Goal: Information Seeking & Learning: Find specific fact

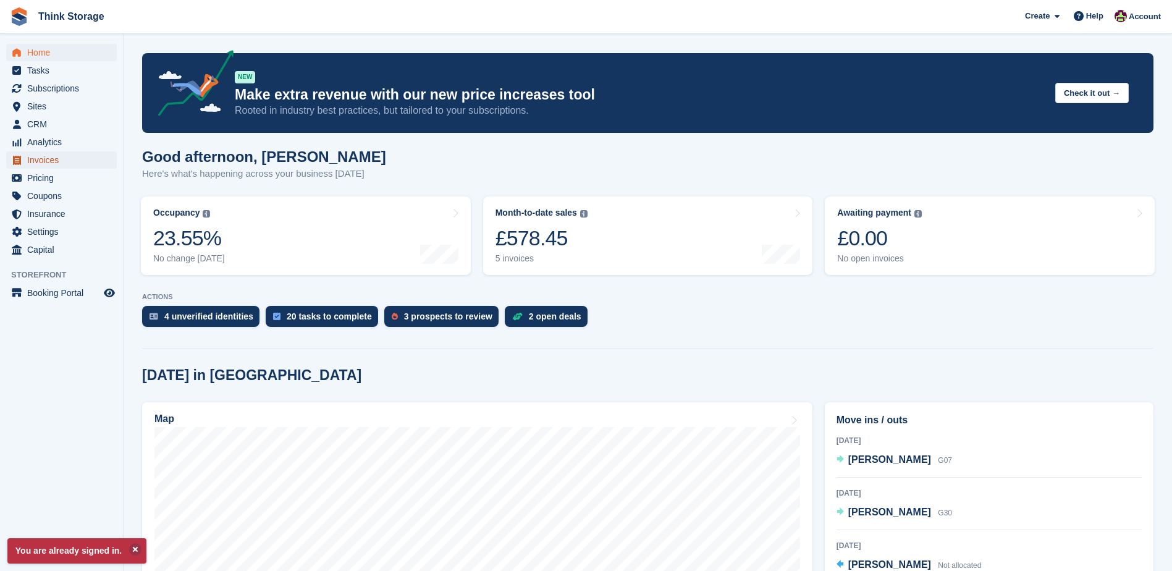
click at [48, 157] on span "Invoices" at bounding box center [64, 159] width 74 height 17
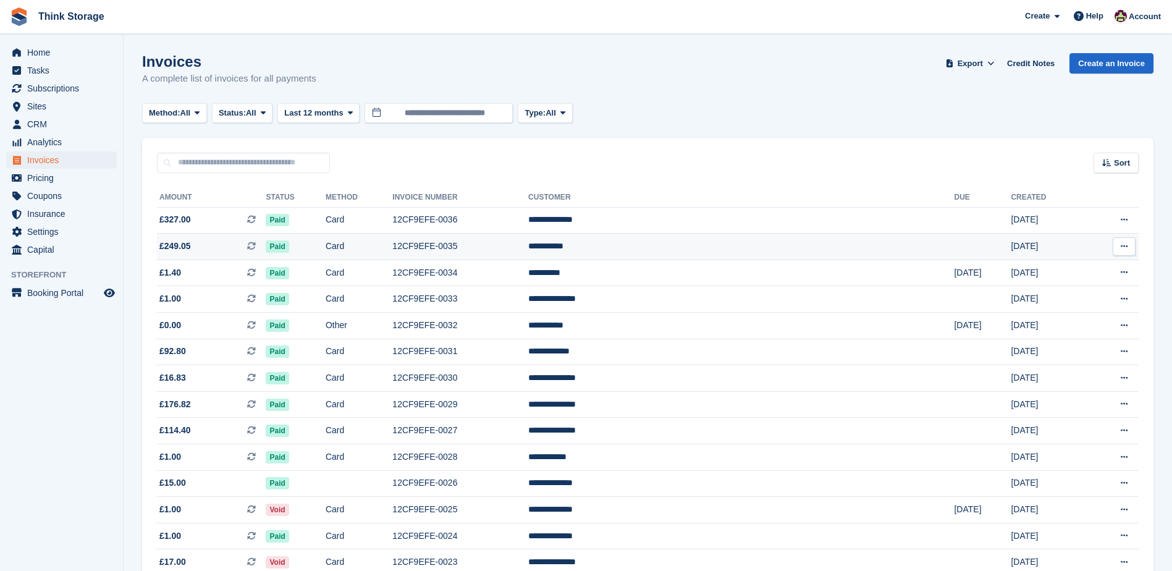
click at [521, 242] on td "12CF9EFE-0035" at bounding box center [460, 247] width 136 height 27
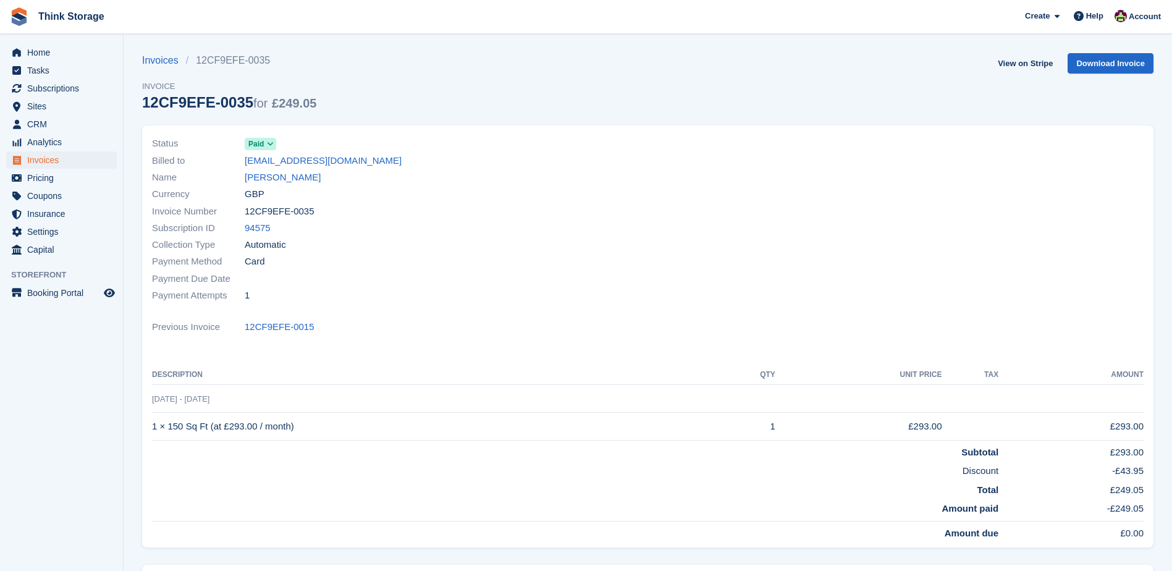
click at [307, 194] on div "Currency GBP" at bounding box center [396, 194] width 489 height 17
drag, startPoint x: 310, startPoint y: 209, endPoint x: 247, endPoint y: 213, distance: 63.2
click at [247, 213] on div "Invoice Number 12CF9EFE-0035" at bounding box center [396, 211] width 489 height 17
copy span "12CF9EFE-0035"
drag, startPoint x: 336, startPoint y: 368, endPoint x: 307, endPoint y: 404, distance: 46.2
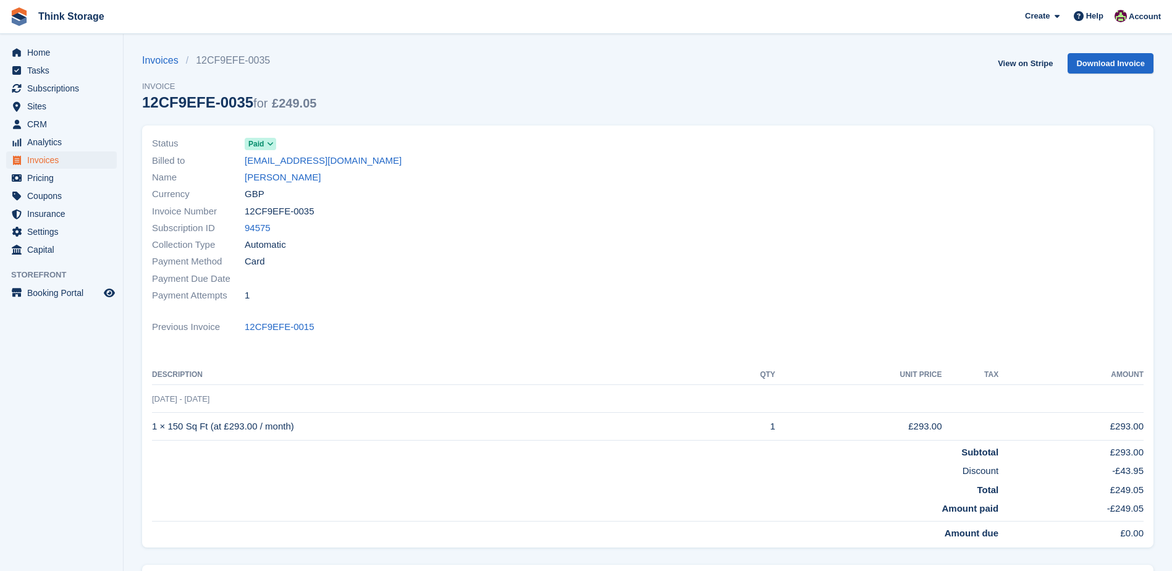
click at [336, 368] on th "Description" at bounding box center [433, 375] width 563 height 20
drag, startPoint x: 298, startPoint y: 426, endPoint x: 153, endPoint y: 425, distance: 145.2
click at [153, 425] on td "1 × 150 Sq Ft (at £293.00 / month)" at bounding box center [433, 427] width 563 height 28
copy td "1 × 150 Sq Ft (at £293.00 / month)"
click at [44, 162] on span "Invoices" at bounding box center [64, 159] width 74 height 17
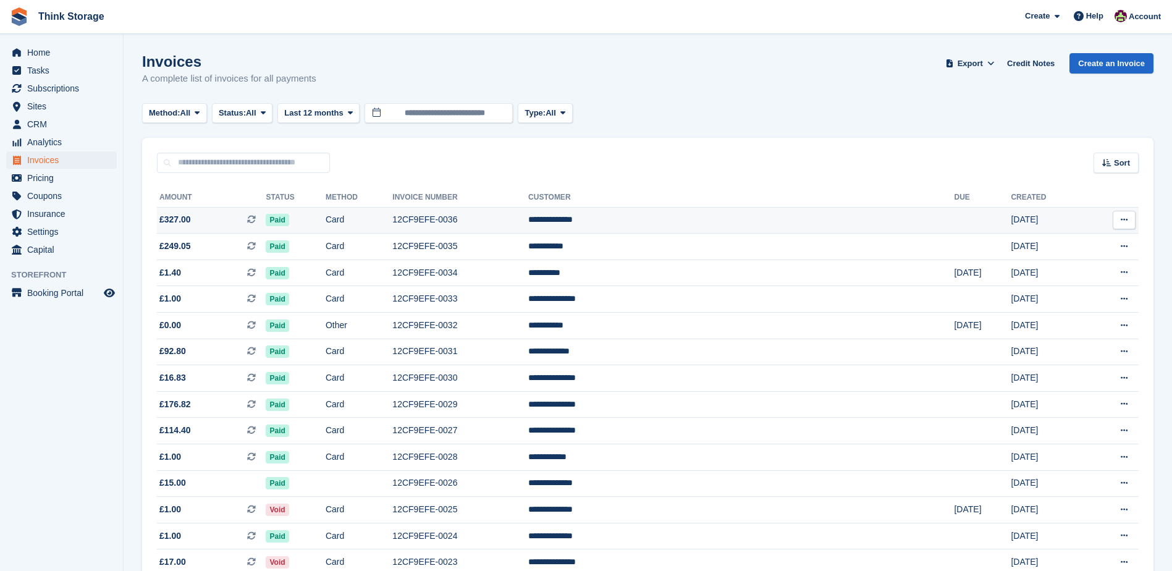
click at [523, 221] on td "12CF9EFE-0036" at bounding box center [460, 220] width 136 height 27
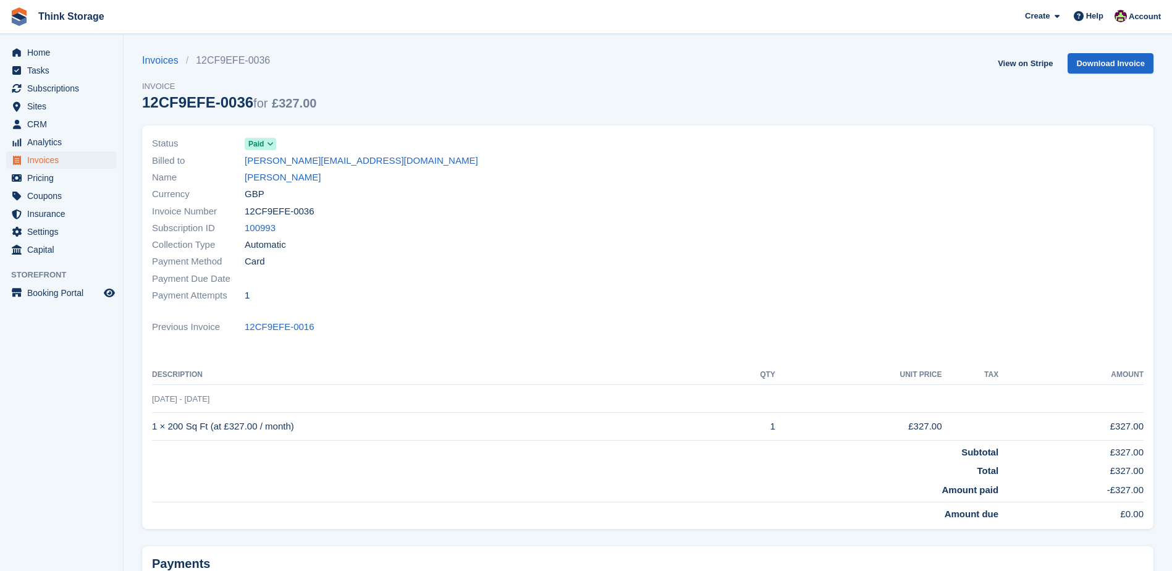
drag, startPoint x: 308, startPoint y: 211, endPoint x: 247, endPoint y: 213, distance: 61.2
click at [247, 213] on div "Invoice Number 12CF9EFE-0036" at bounding box center [396, 211] width 489 height 17
copy span "12CF9EFE-0036"
drag, startPoint x: 273, startPoint y: 423, endPoint x: 279, endPoint y: 424, distance: 6.3
click at [273, 423] on td "1 × 200 Sq Ft (at £327.00 / month)" at bounding box center [433, 427] width 563 height 28
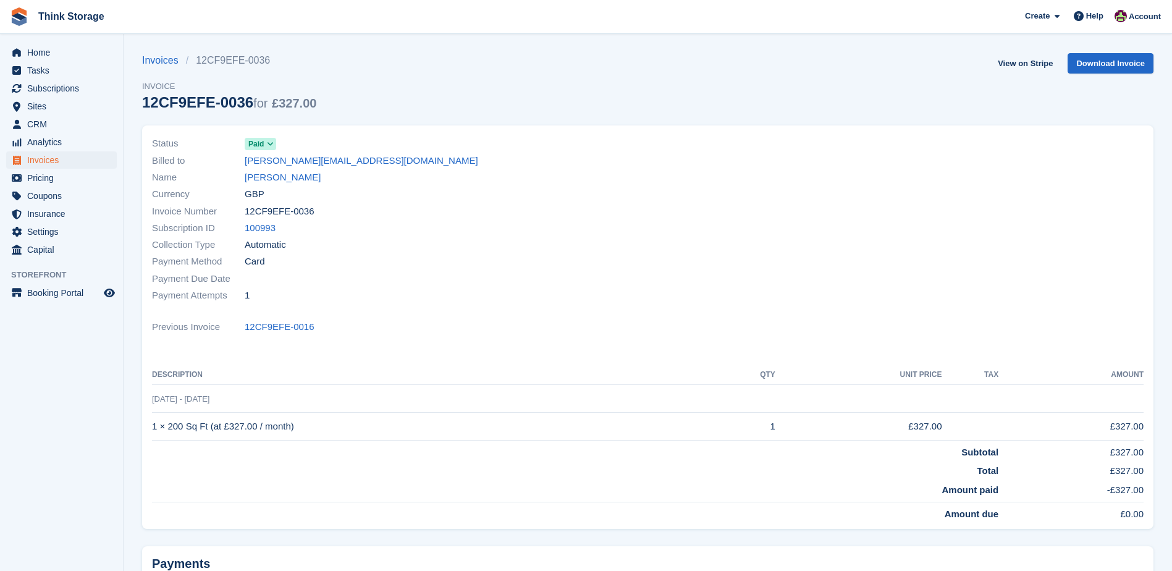
drag, startPoint x: 297, startPoint y: 426, endPoint x: 152, endPoint y: 424, distance: 144.6
click at [152, 424] on td "1 × 200 Sq Ft (at £327.00 / month)" at bounding box center [433, 427] width 563 height 28
copy td "1 × 200 Sq Ft (at £327.00 / month)"
